Goal: Information Seeking & Learning: Learn about a topic

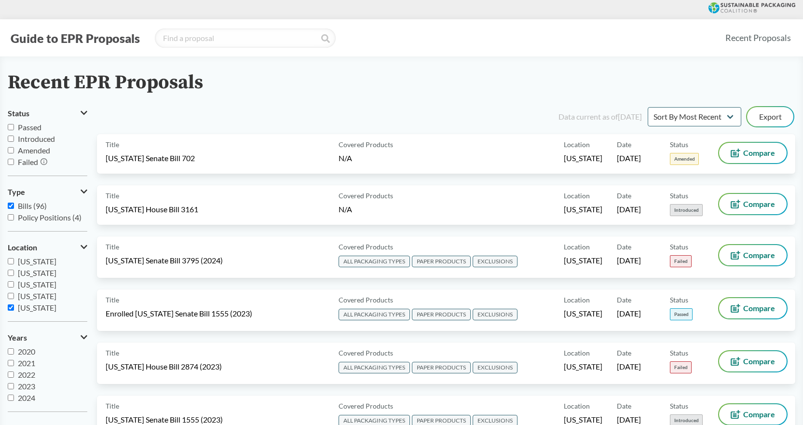
scroll to position [38, 0]
click at [11, 270] on input "[US_STATE]" at bounding box center [11, 270] width 6 height 6
checkbox input "false"
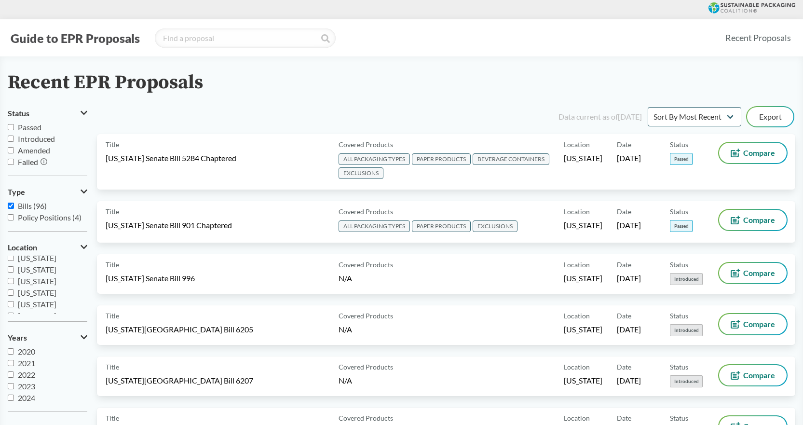
scroll to position [0, 0]
click at [14, 260] on label "[US_STATE]" at bounding box center [48, 262] width 80 height 12
click at [14, 260] on input "[US_STATE]" at bounding box center [11, 261] width 6 height 6
checkbox input "true"
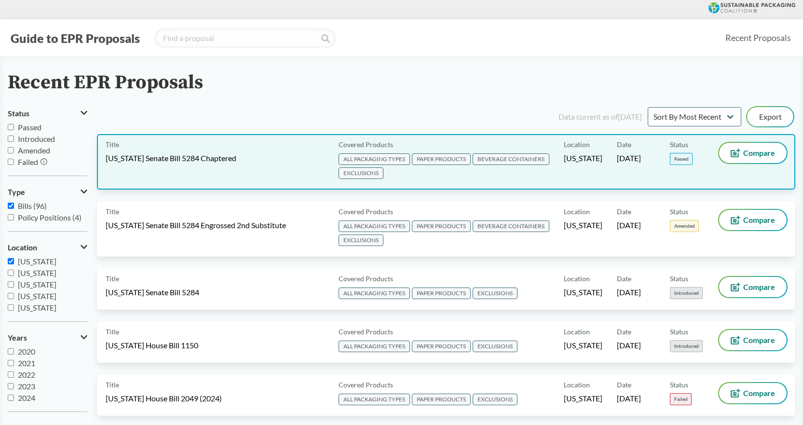
click at [366, 170] on span "EXCLUSIONS" at bounding box center [361, 173] width 45 height 12
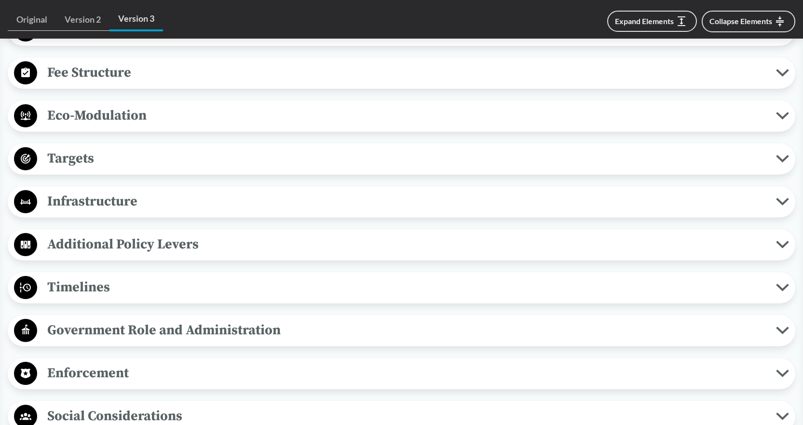
scroll to position [724, 0]
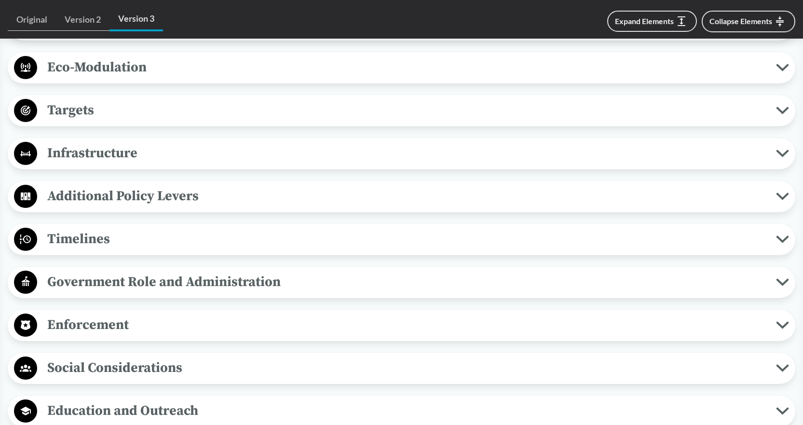
click at [93, 238] on span "Timelines" at bounding box center [406, 239] width 739 height 22
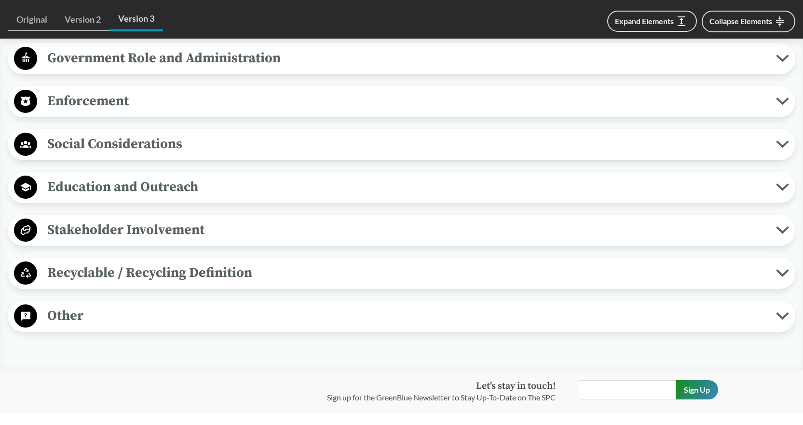
scroll to position [1158, 0]
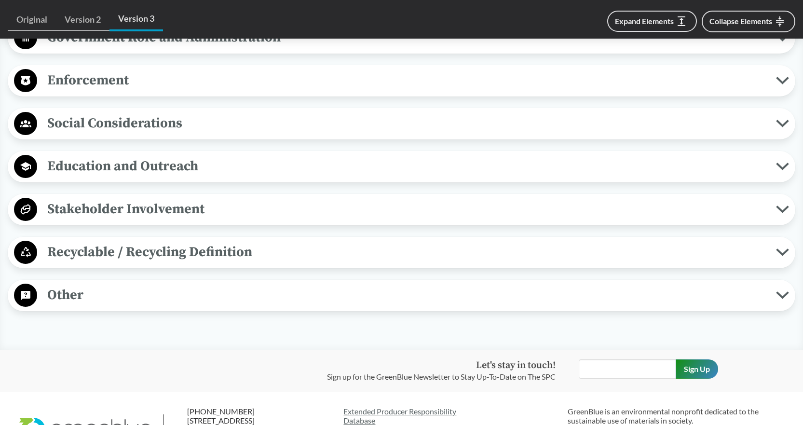
drag, startPoint x: 53, startPoint y: 294, endPoint x: 62, endPoint y: 296, distance: 8.9
click at [53, 294] on span "Other" at bounding box center [406, 295] width 739 height 22
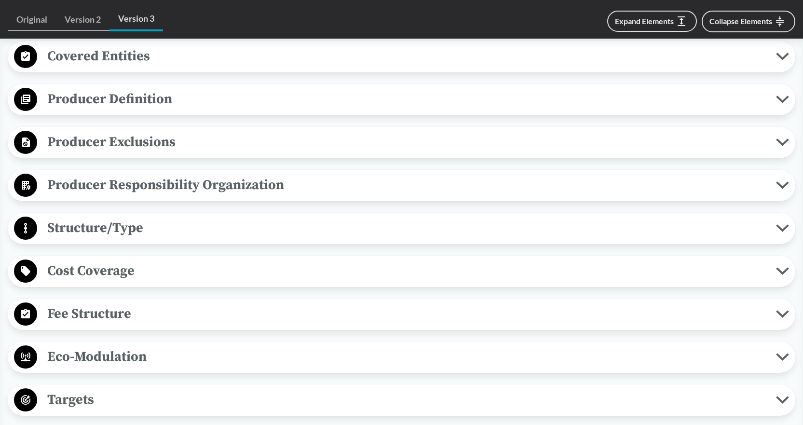
scroll to position [145, 0]
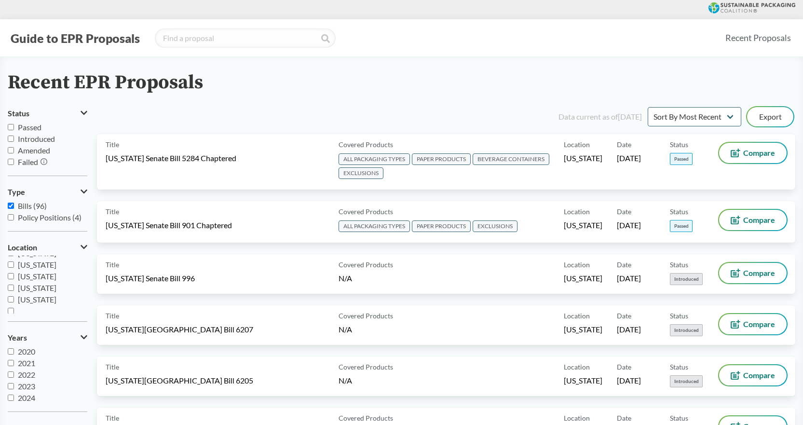
scroll to position [208, 0]
click at [200, 43] on input "search" at bounding box center [245, 37] width 181 height 19
type input "[US_STATE]"
click at [325, 40] on icon at bounding box center [325, 38] width 9 height 9
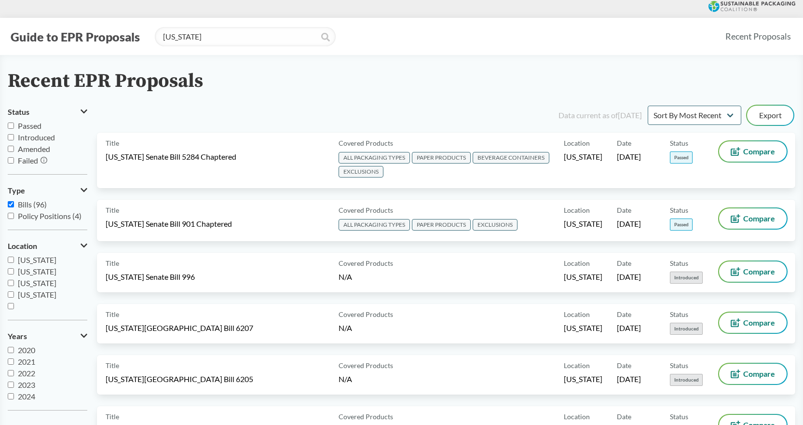
scroll to position [0, 0]
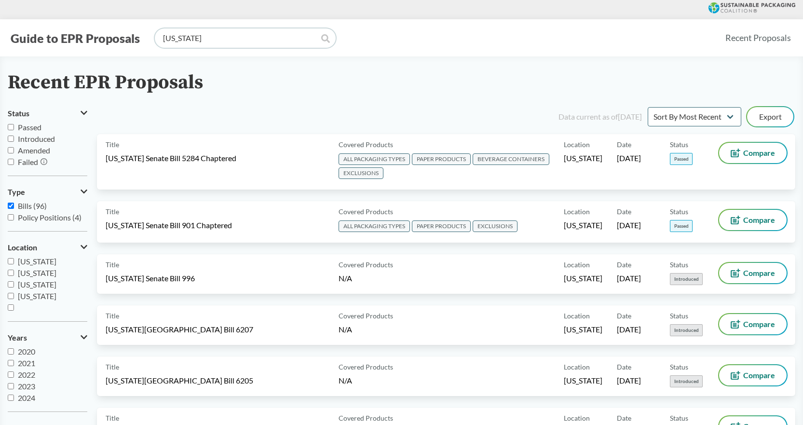
click at [238, 39] on input "[US_STATE]" at bounding box center [245, 37] width 181 height 19
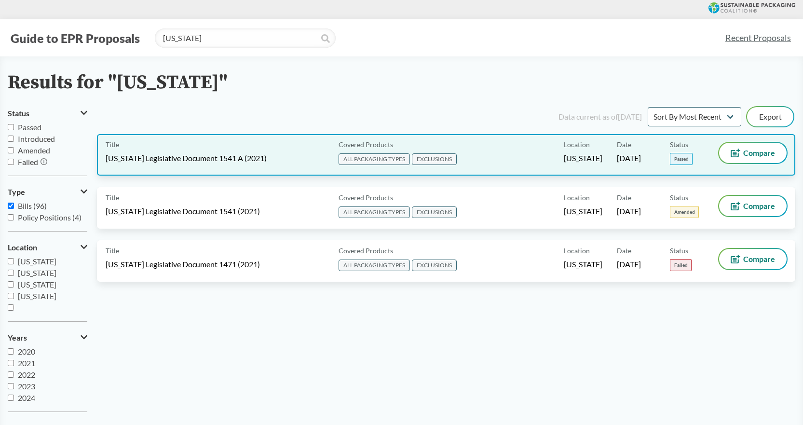
click at [432, 158] on span "EXCLUSIONS" at bounding box center [434, 159] width 45 height 12
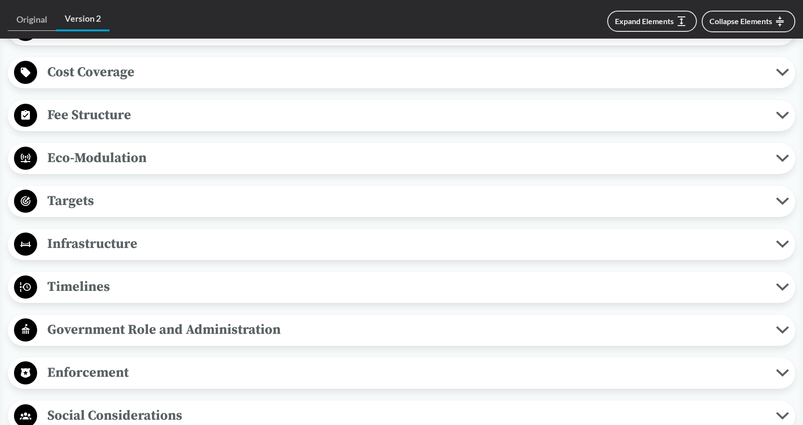
click at [83, 276] on span "Timelines" at bounding box center [406, 287] width 739 height 22
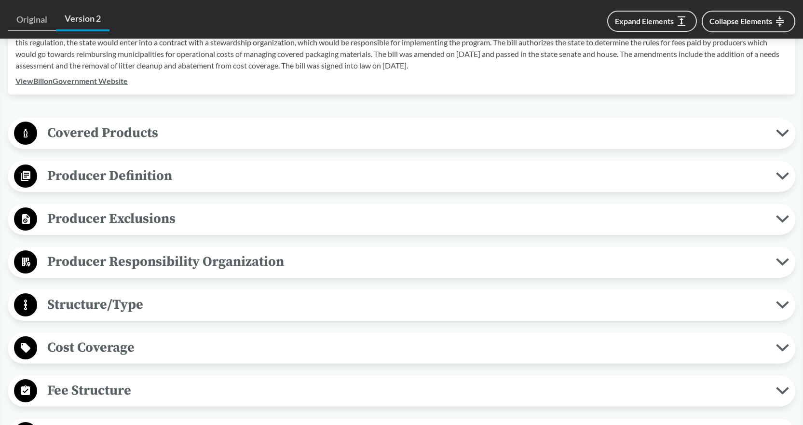
scroll to position [338, 0]
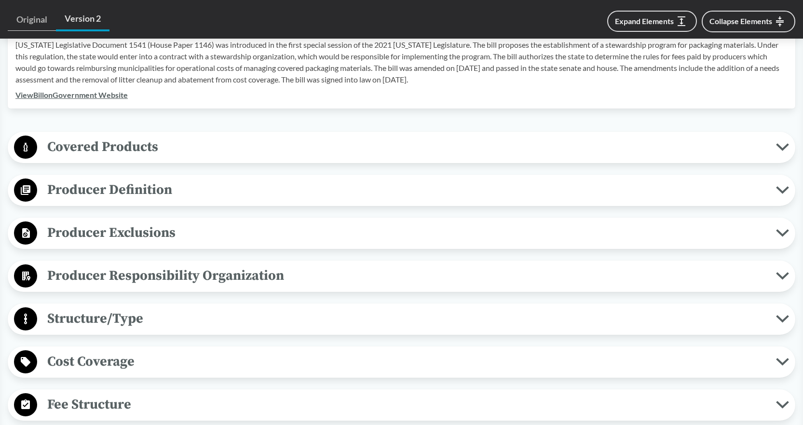
click at [149, 265] on span "Producer Responsibility Organization" at bounding box center [406, 276] width 739 height 22
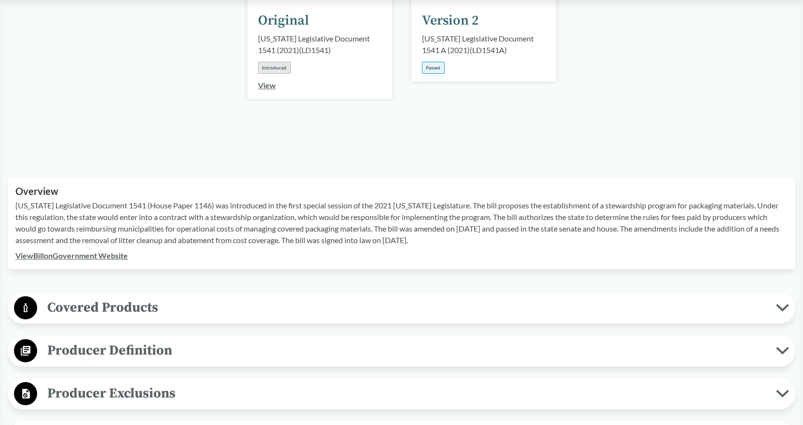
scroll to position [145, 0]
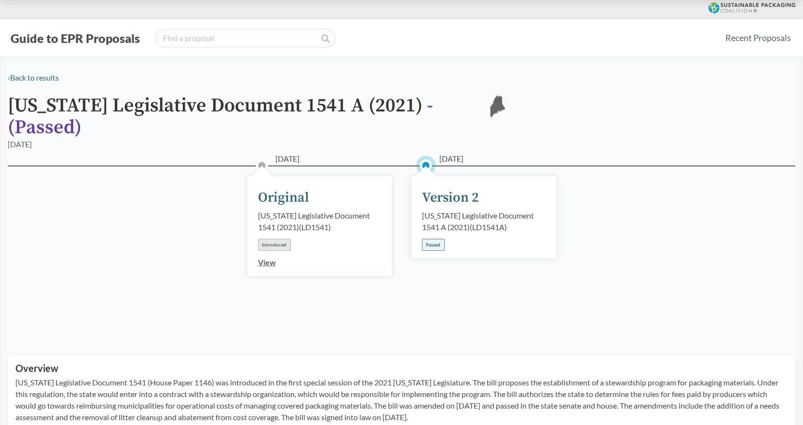
type input "[US_STATE]"
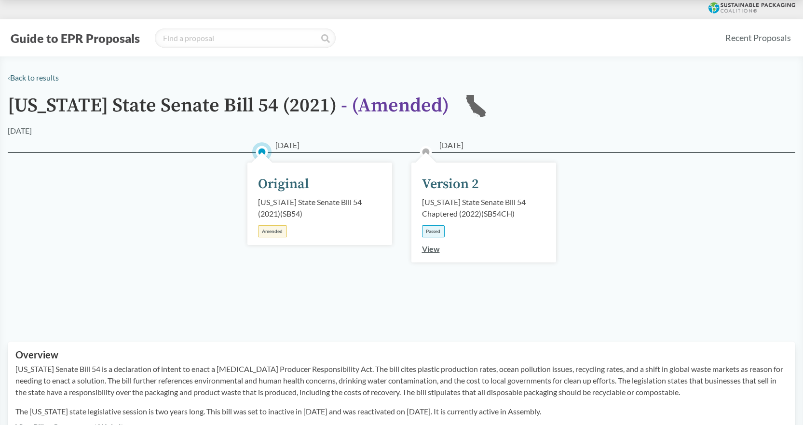
click at [87, 37] on button "Guide to EPR Proposals" at bounding box center [75, 37] width 135 height 15
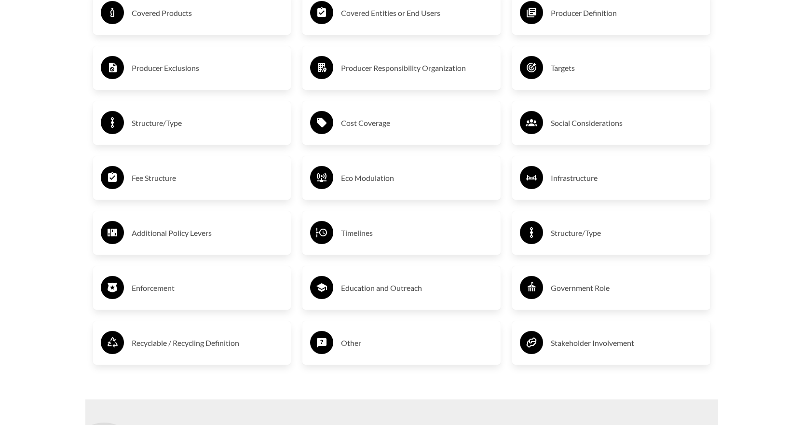
scroll to position [1544, 0]
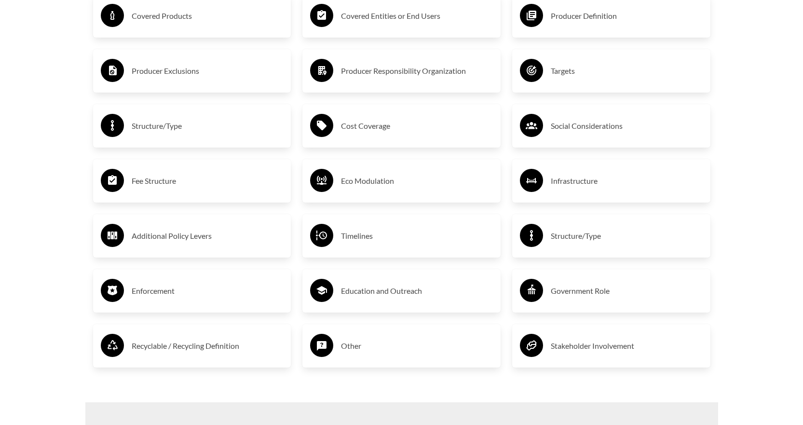
click at [410, 79] on h3 "Producer Responsibility Organization" at bounding box center [417, 70] width 152 height 15
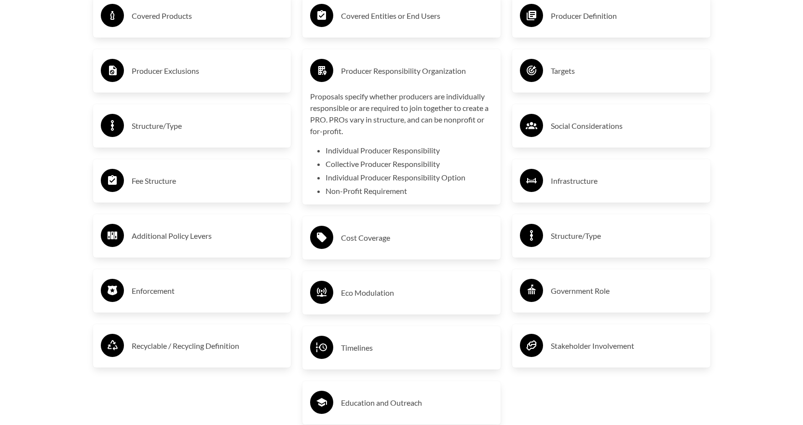
click at [402, 79] on h3 "Producer Responsibility Organization" at bounding box center [417, 70] width 152 height 15
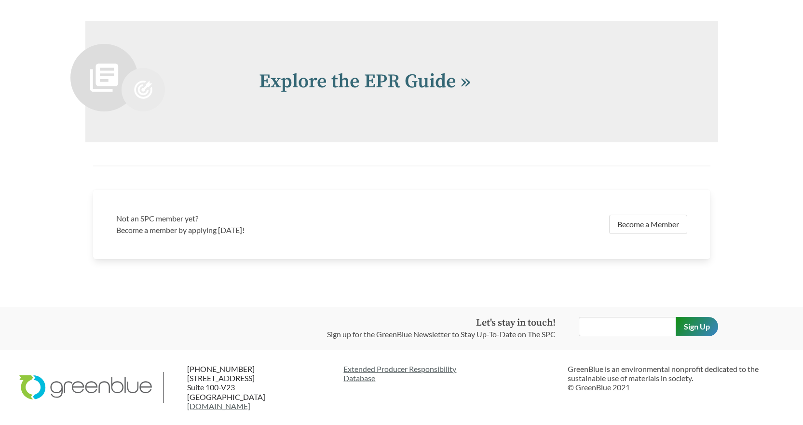
scroll to position [2026, 0]
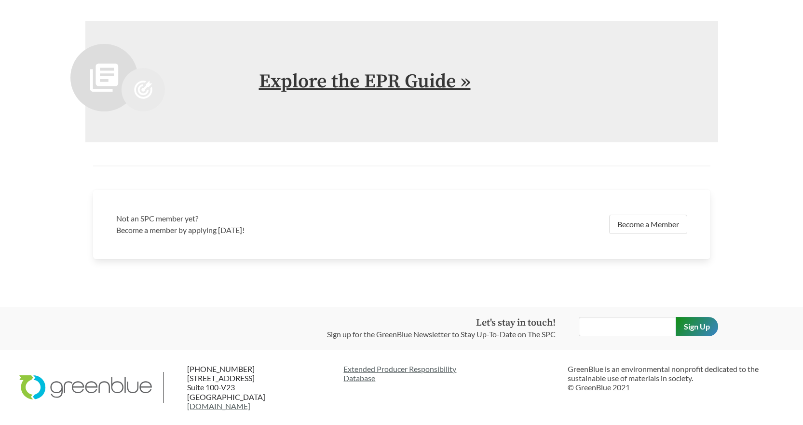
click at [394, 94] on link "Explore the EPR Guide »" at bounding box center [365, 81] width 212 height 24
